Goal: Task Accomplishment & Management: Complete application form

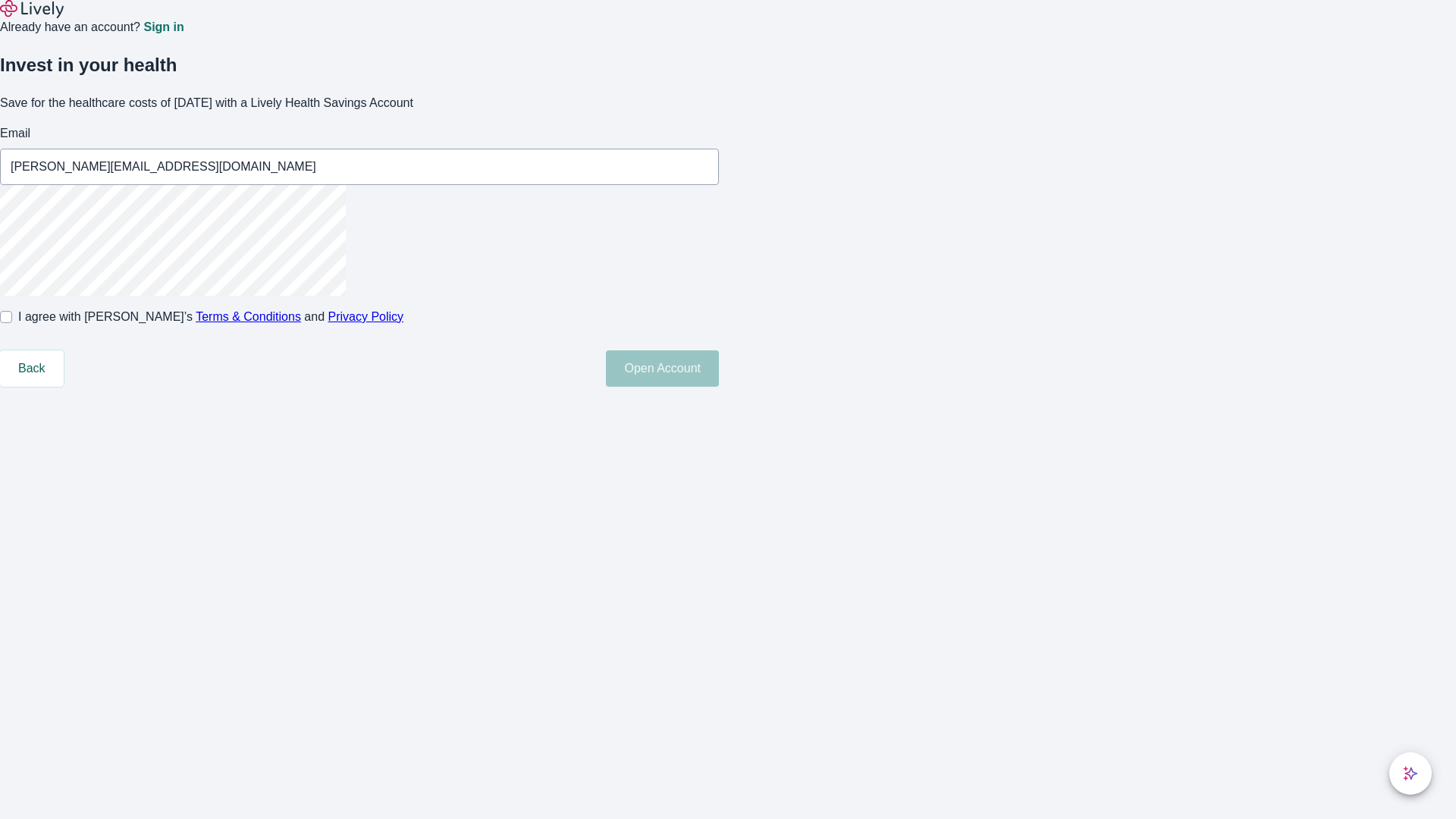
click at [12, 323] on input "I agree with Lively’s Terms & Conditions and Privacy Policy" at bounding box center [6, 316] width 12 height 12
checkbox input "true"
click at [719, 387] on button "Open Account" at bounding box center [662, 369] width 113 height 36
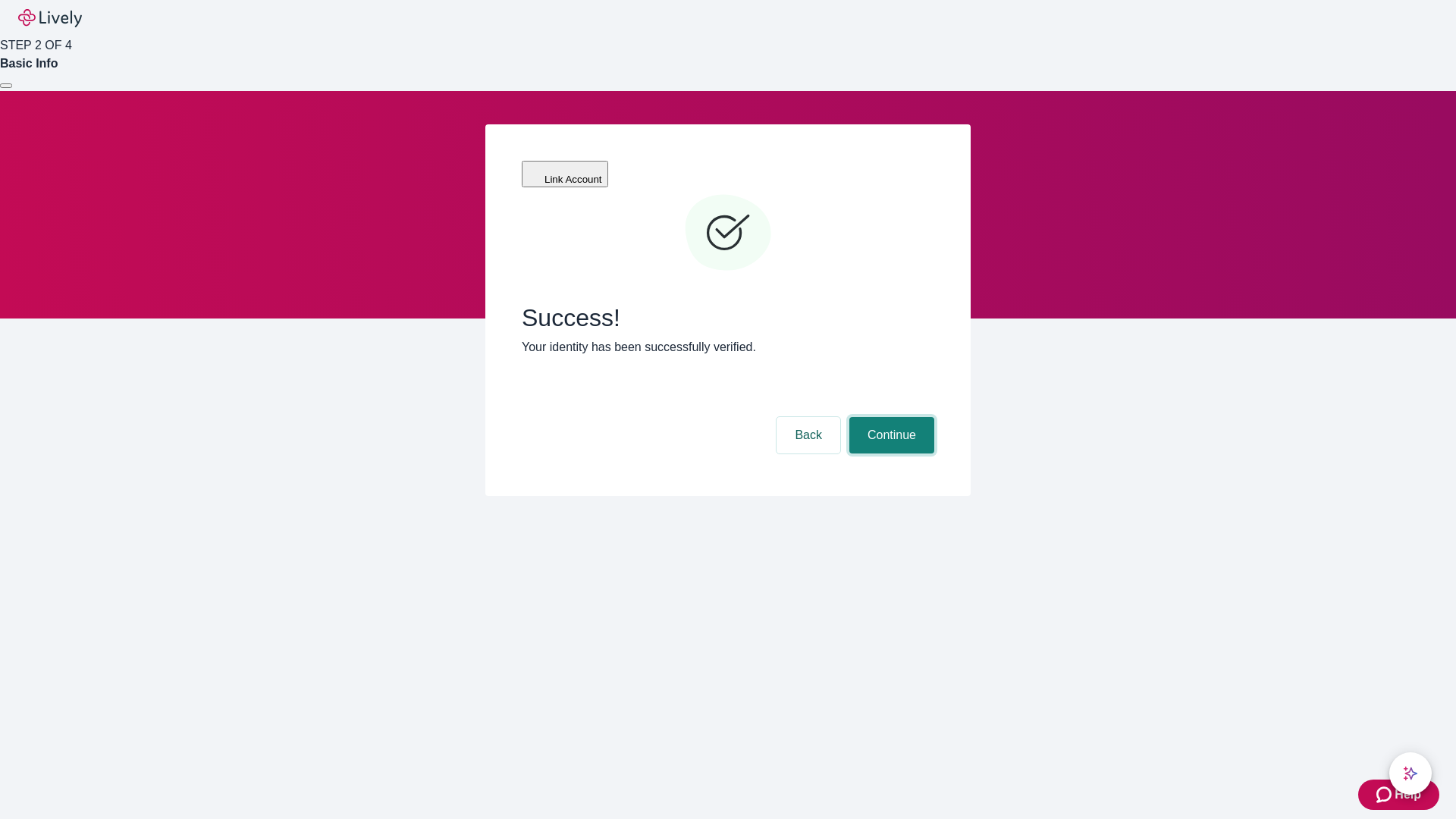
click at [890, 417] on button "Continue" at bounding box center [891, 435] width 85 height 36
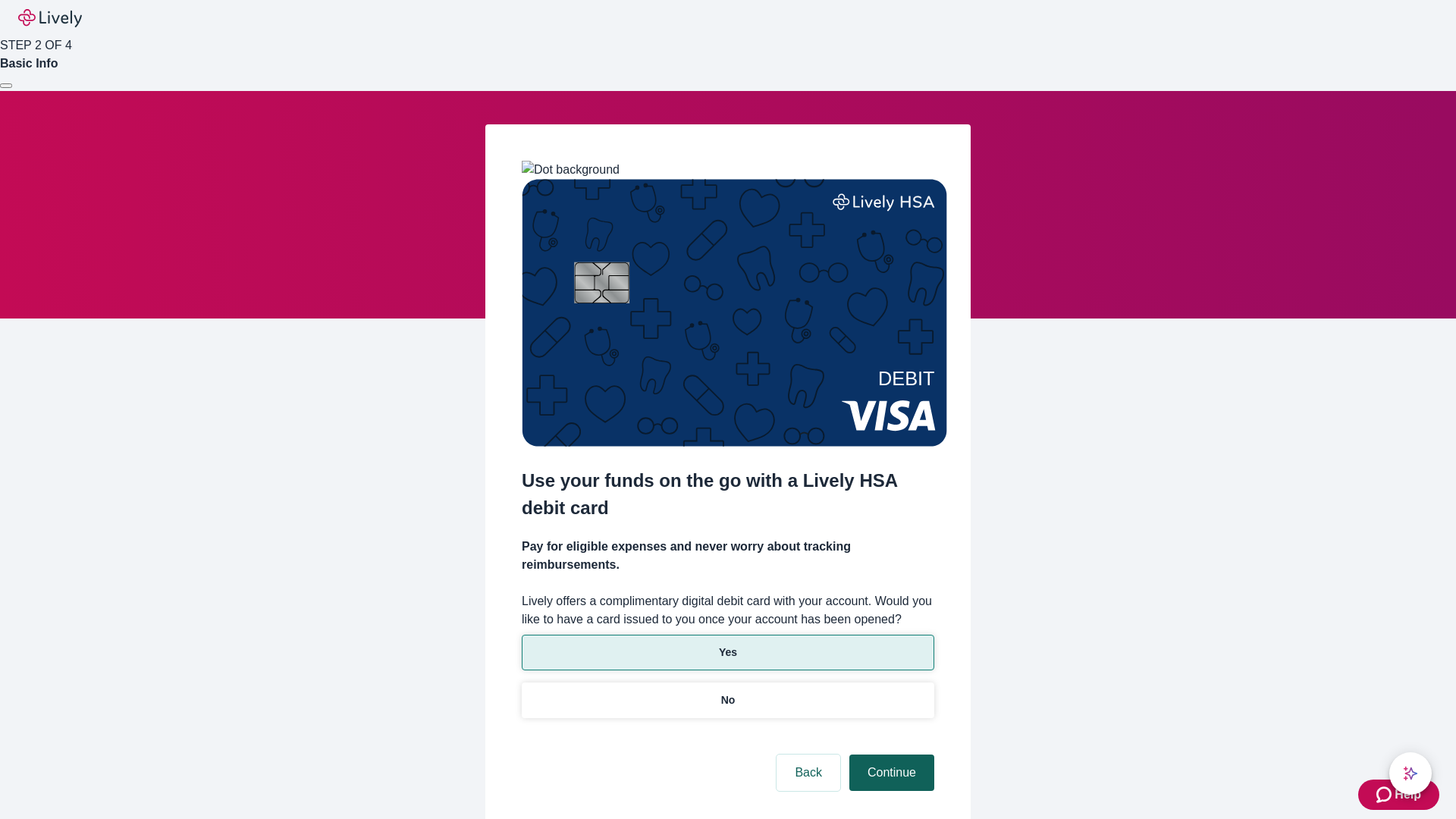
click at [728, 693] on p "No" at bounding box center [728, 700] width 14 height 16
click at [890, 755] on button "Continue" at bounding box center [891, 773] width 85 height 36
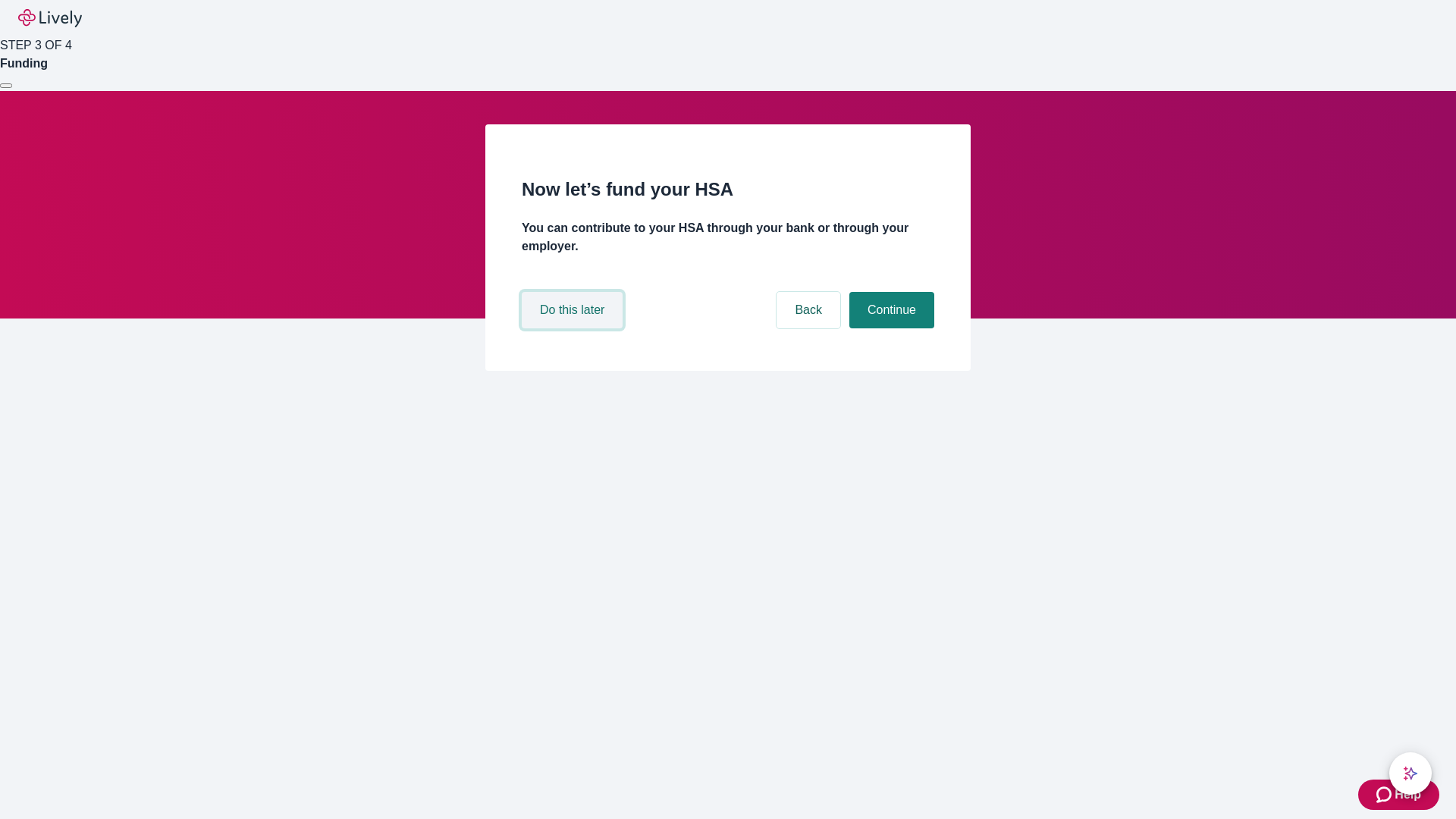
click at [575, 329] on button "Do this later" at bounding box center [572, 310] width 101 height 36
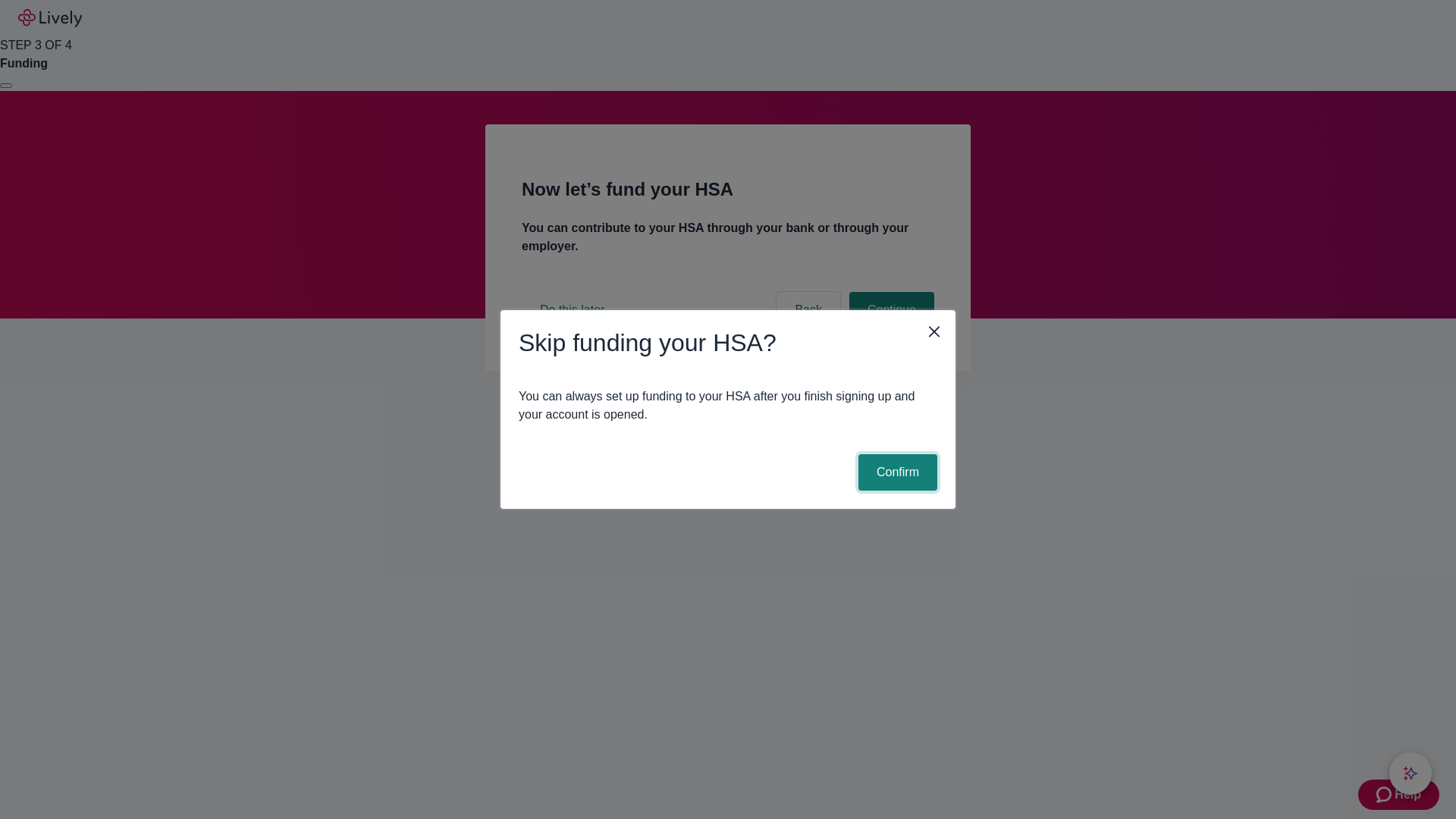
click at [896, 473] on button "Confirm" at bounding box center [898, 472] width 79 height 36
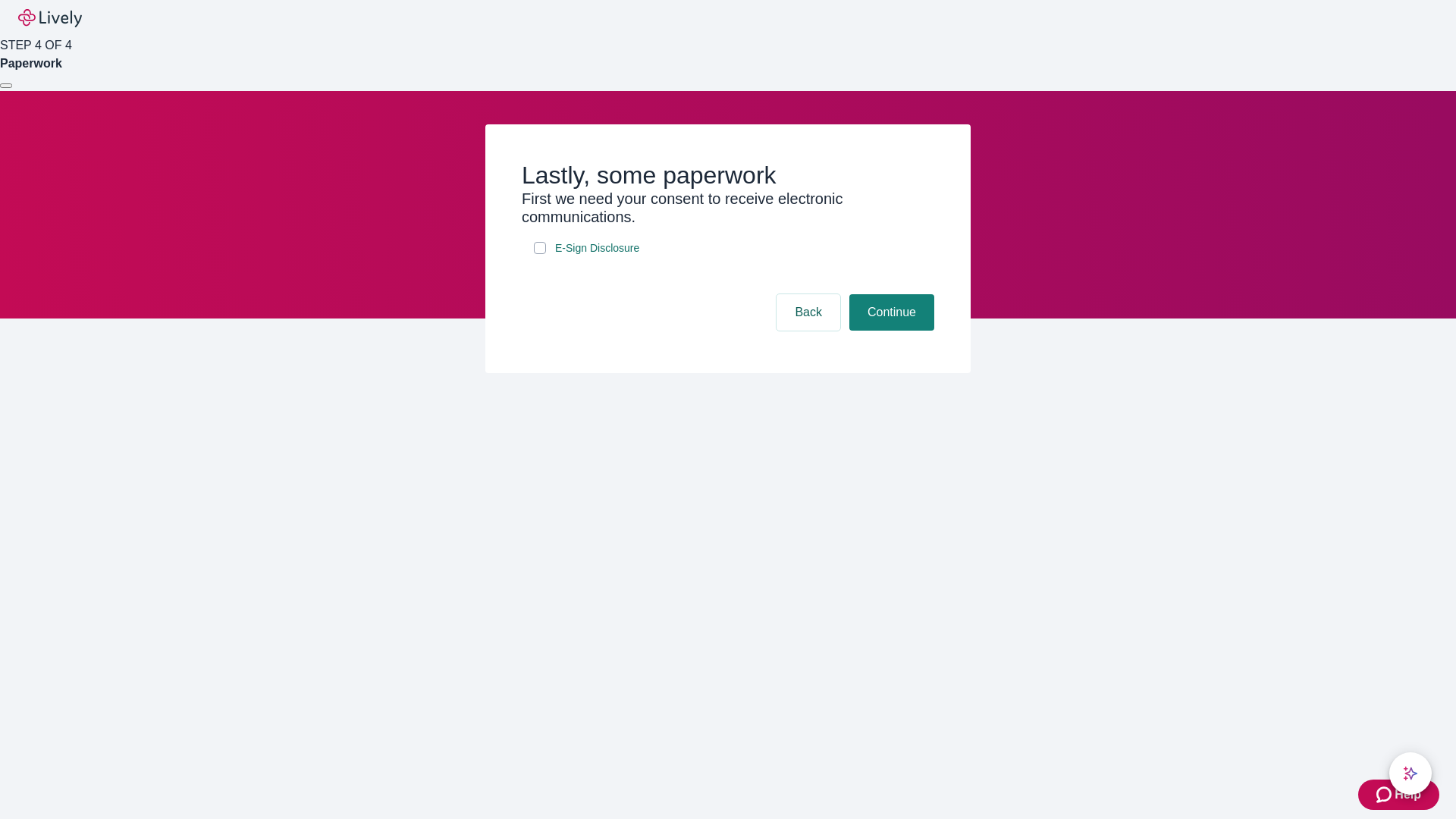
click at [540, 255] on input "E-Sign Disclosure" at bounding box center [539, 248] width 12 height 12
checkbox input "true"
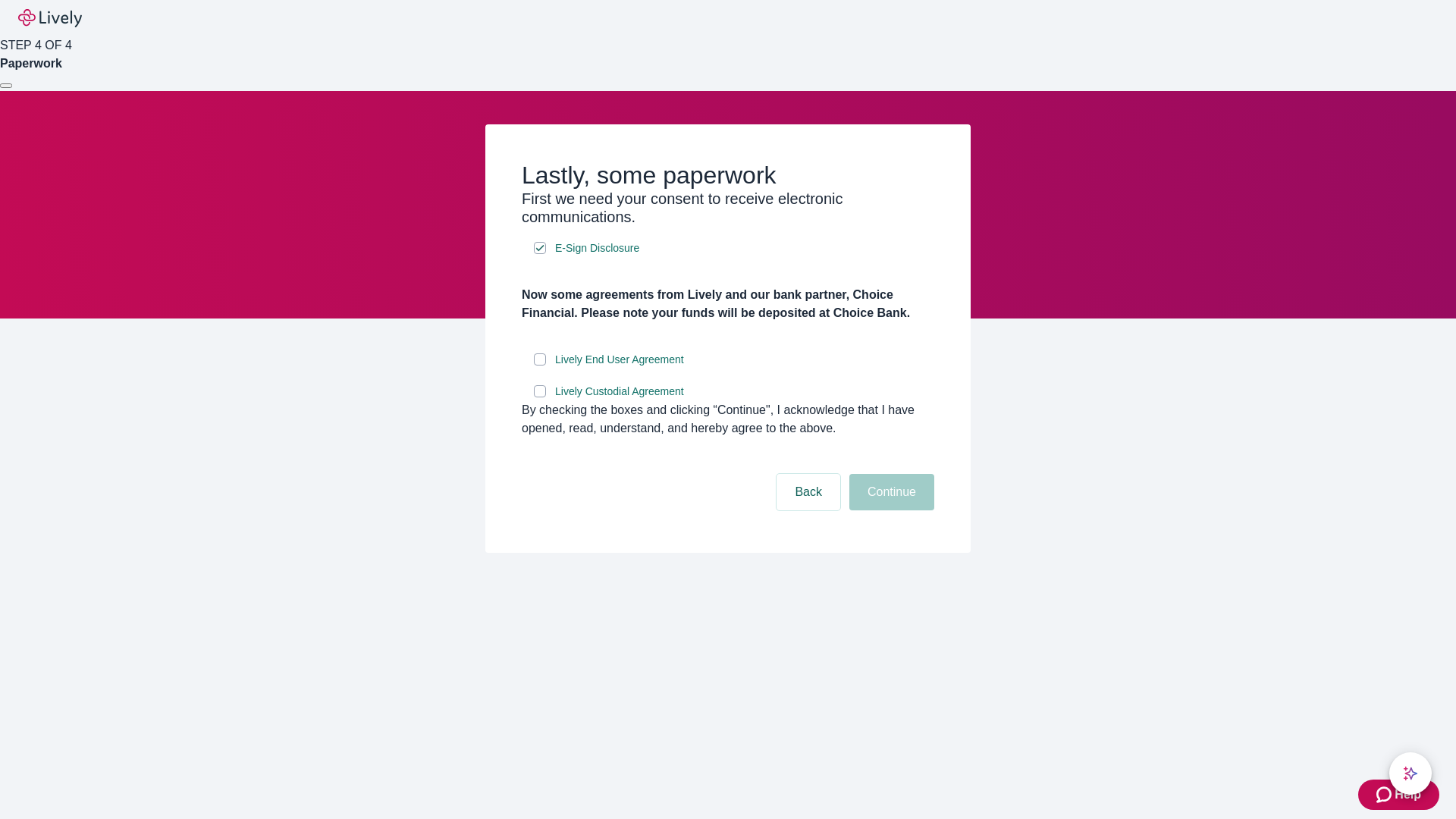
click at [540, 366] on input "Lively End User Agreement" at bounding box center [539, 359] width 12 height 12
checkbox input "true"
click at [540, 397] on input "Lively Custodial Agreement" at bounding box center [539, 391] width 12 height 12
checkbox input "true"
click at [890, 510] on button "Continue" at bounding box center [891, 492] width 85 height 36
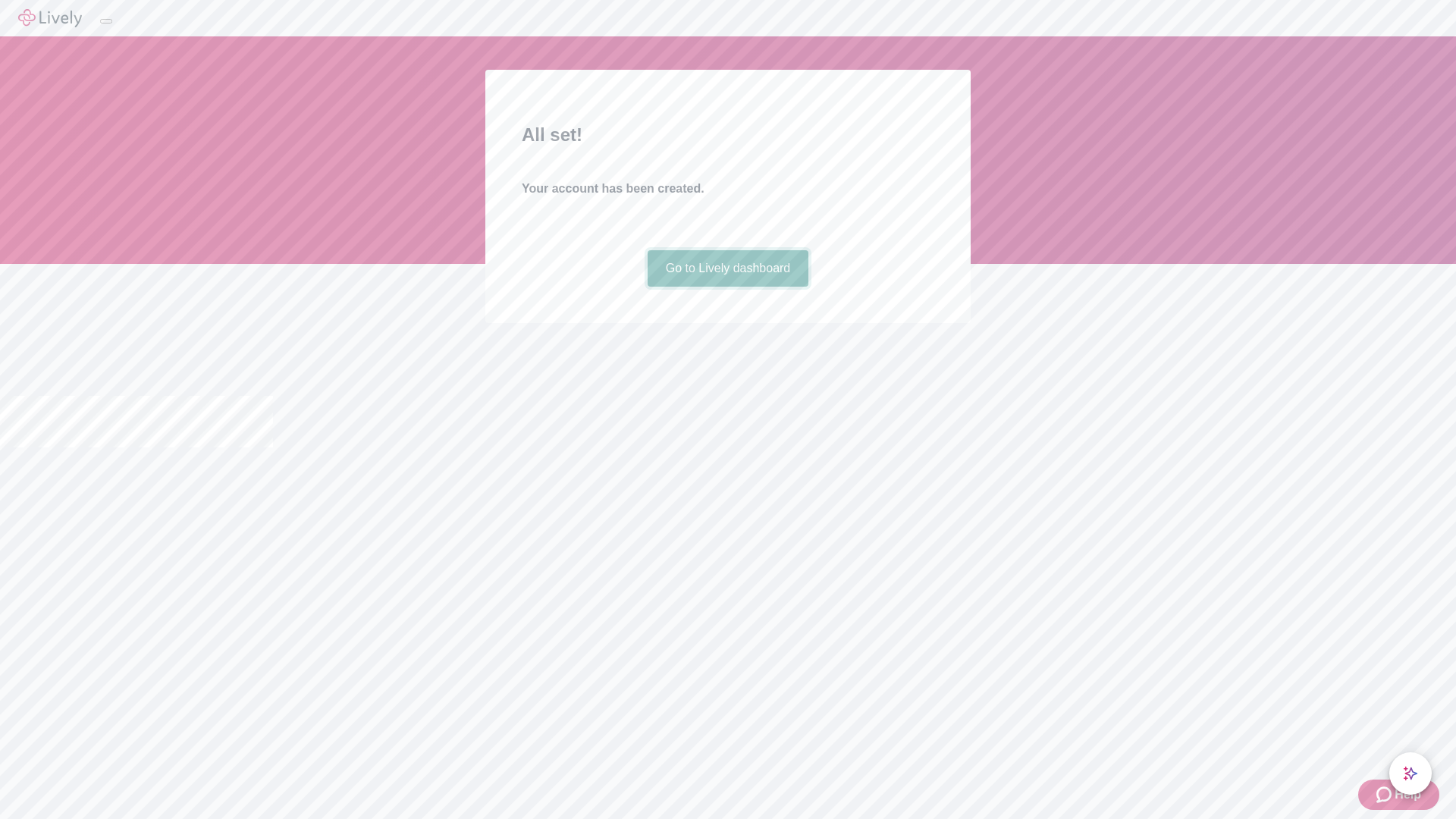
click at [728, 287] on link "Go to Lively dashboard" at bounding box center [728, 269] width 161 height 36
